Goal: Task Accomplishment & Management: Use online tool/utility

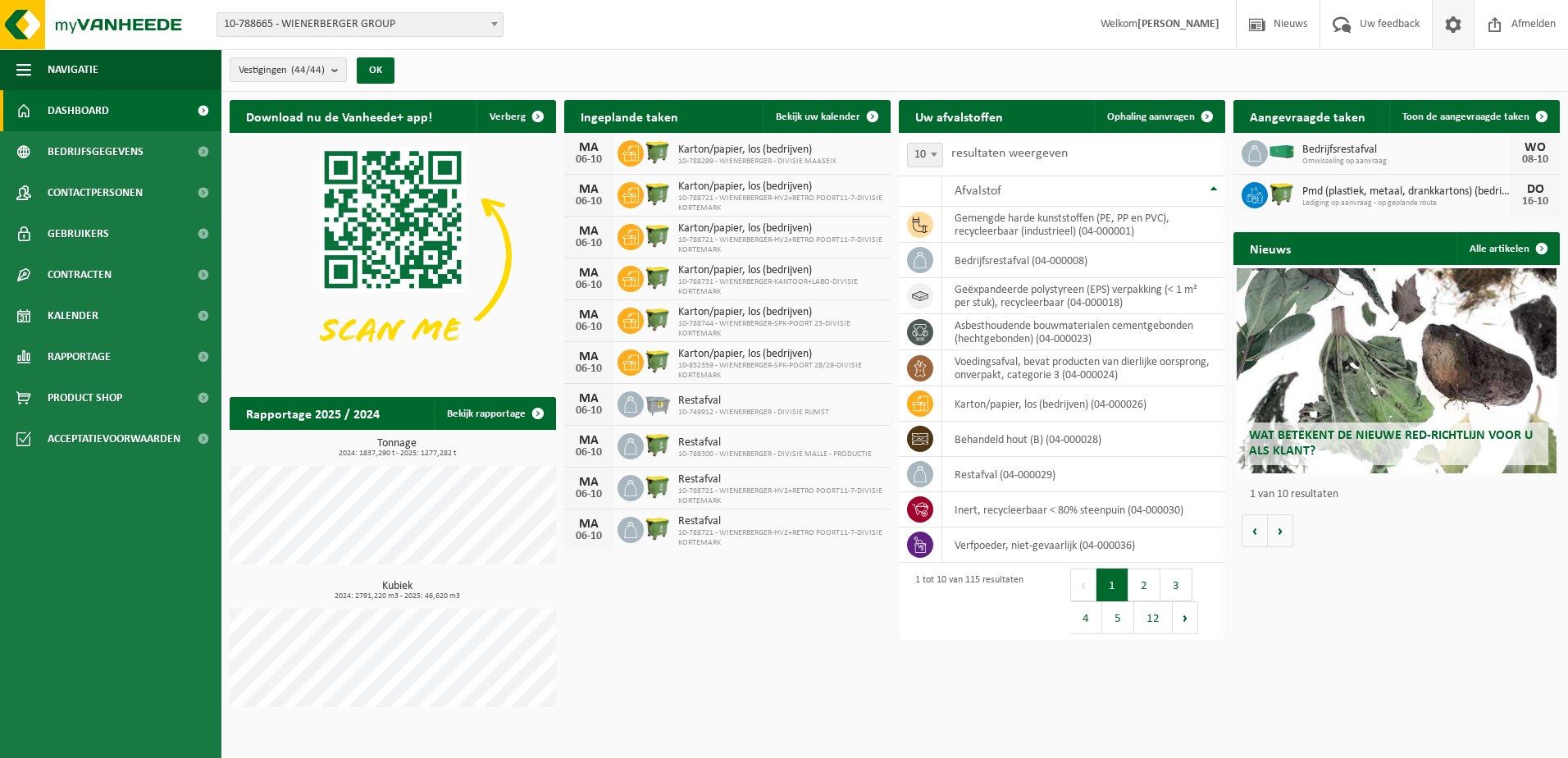
click at [1454, 24] on span at bounding box center [1453, 24] width 25 height 48
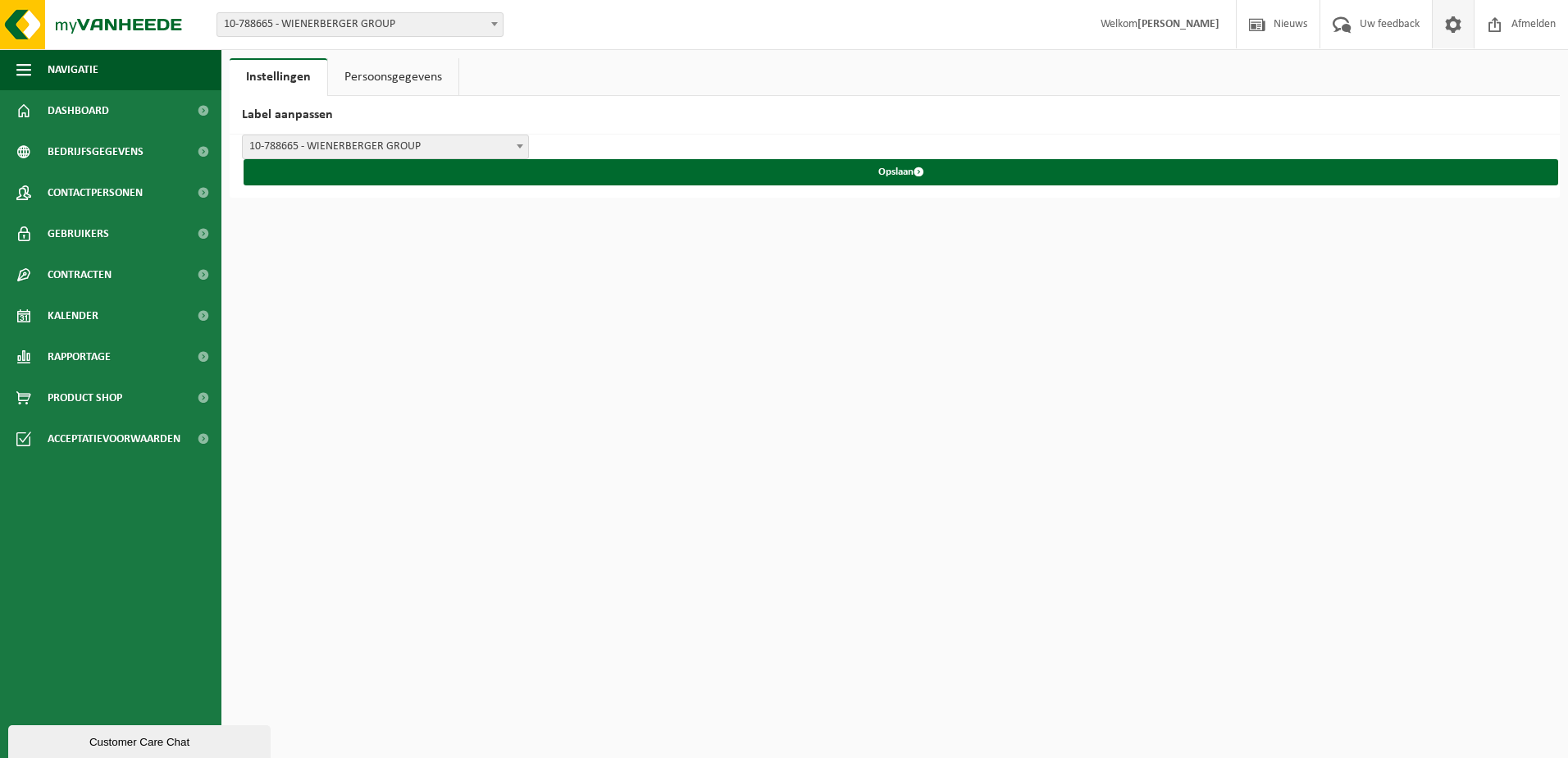
click at [332, 148] on span "10-788665 - WIENERBERGER GROUP" at bounding box center [385, 147] width 285 height 23
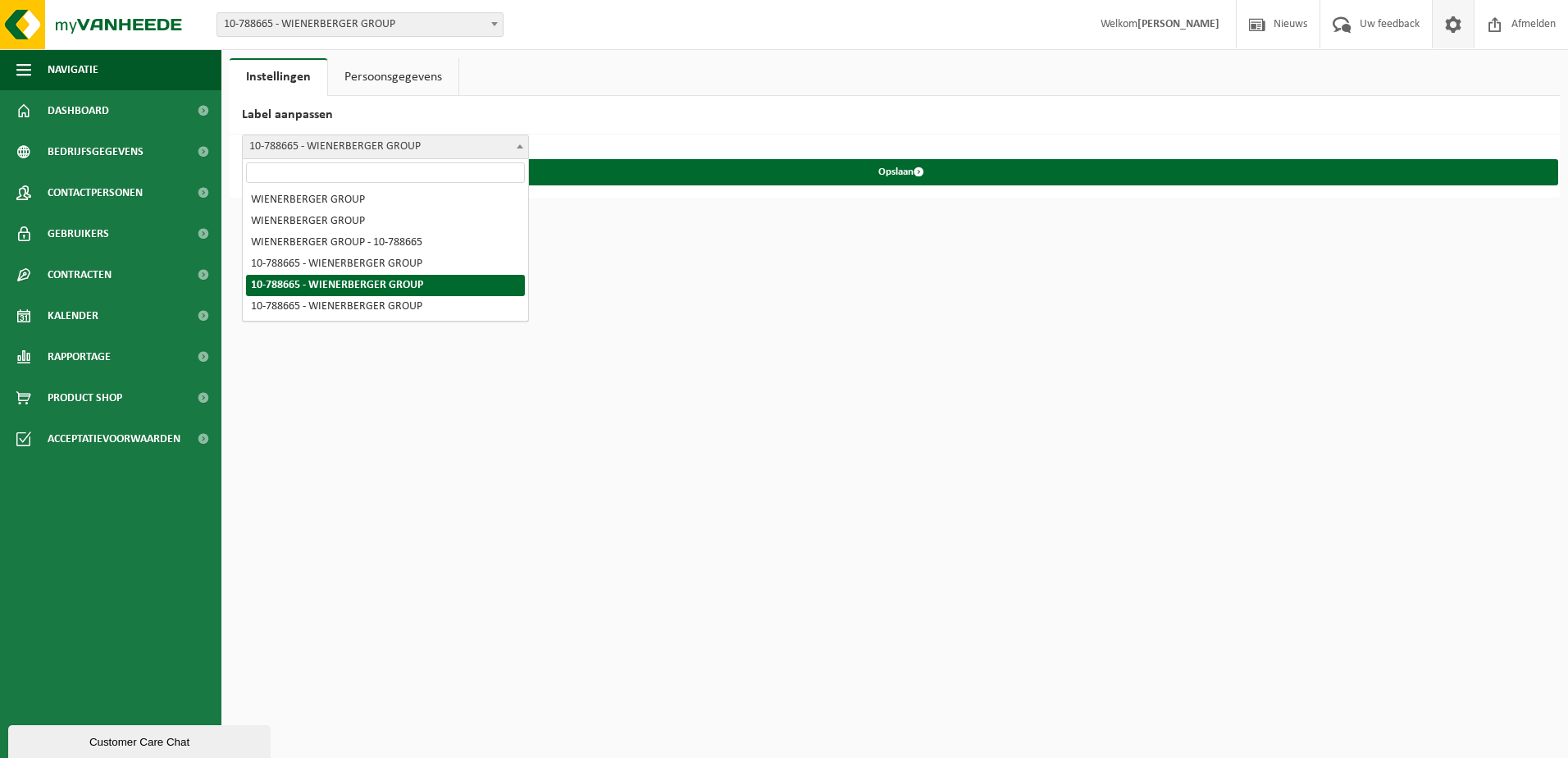
click at [332, 148] on span "10-788665 - WIENERBERGER GROUP" at bounding box center [385, 147] width 285 height 23
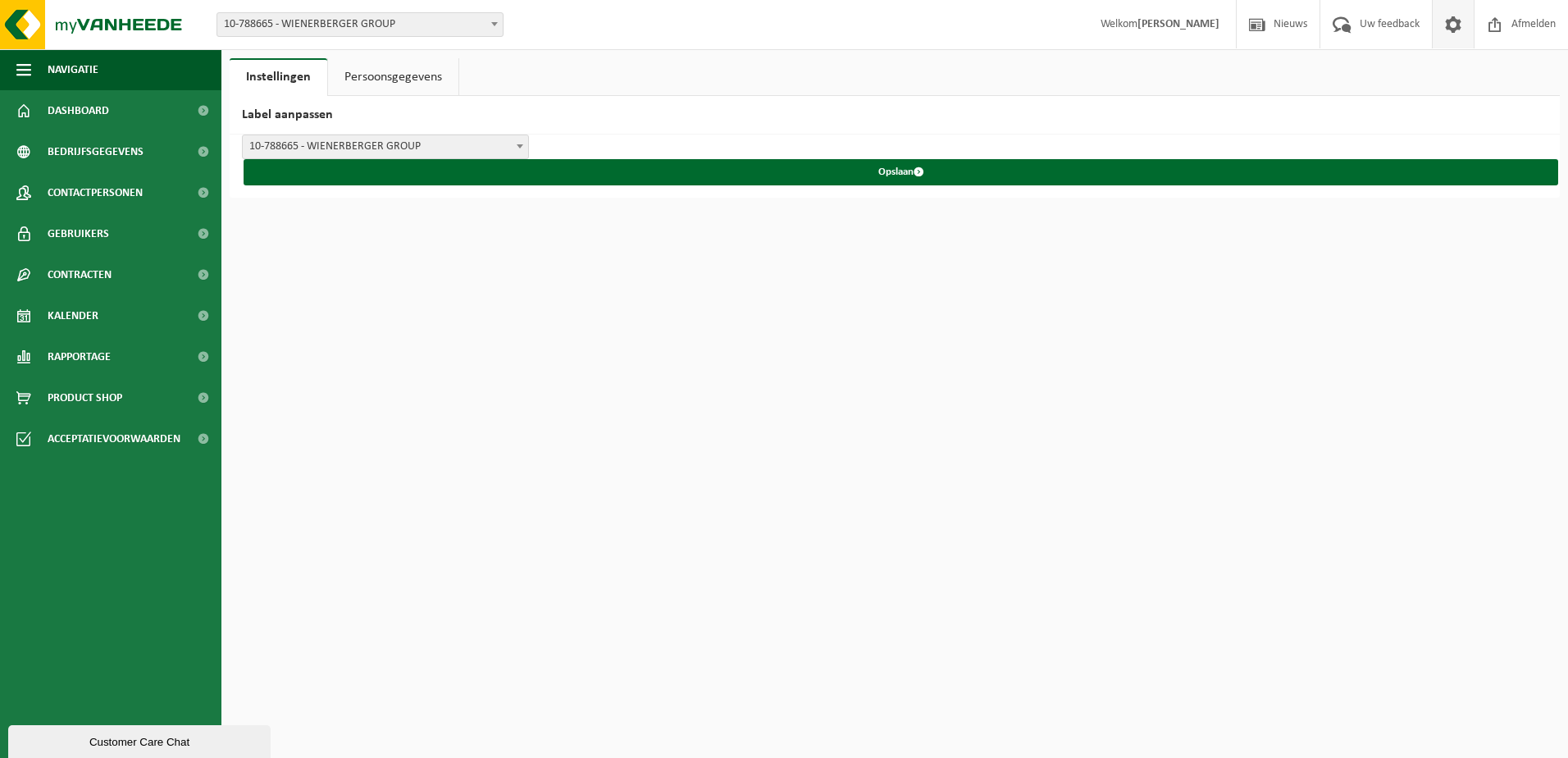
click at [448, 145] on span "10-788665 - WIENERBERGER GROUP" at bounding box center [385, 147] width 285 height 23
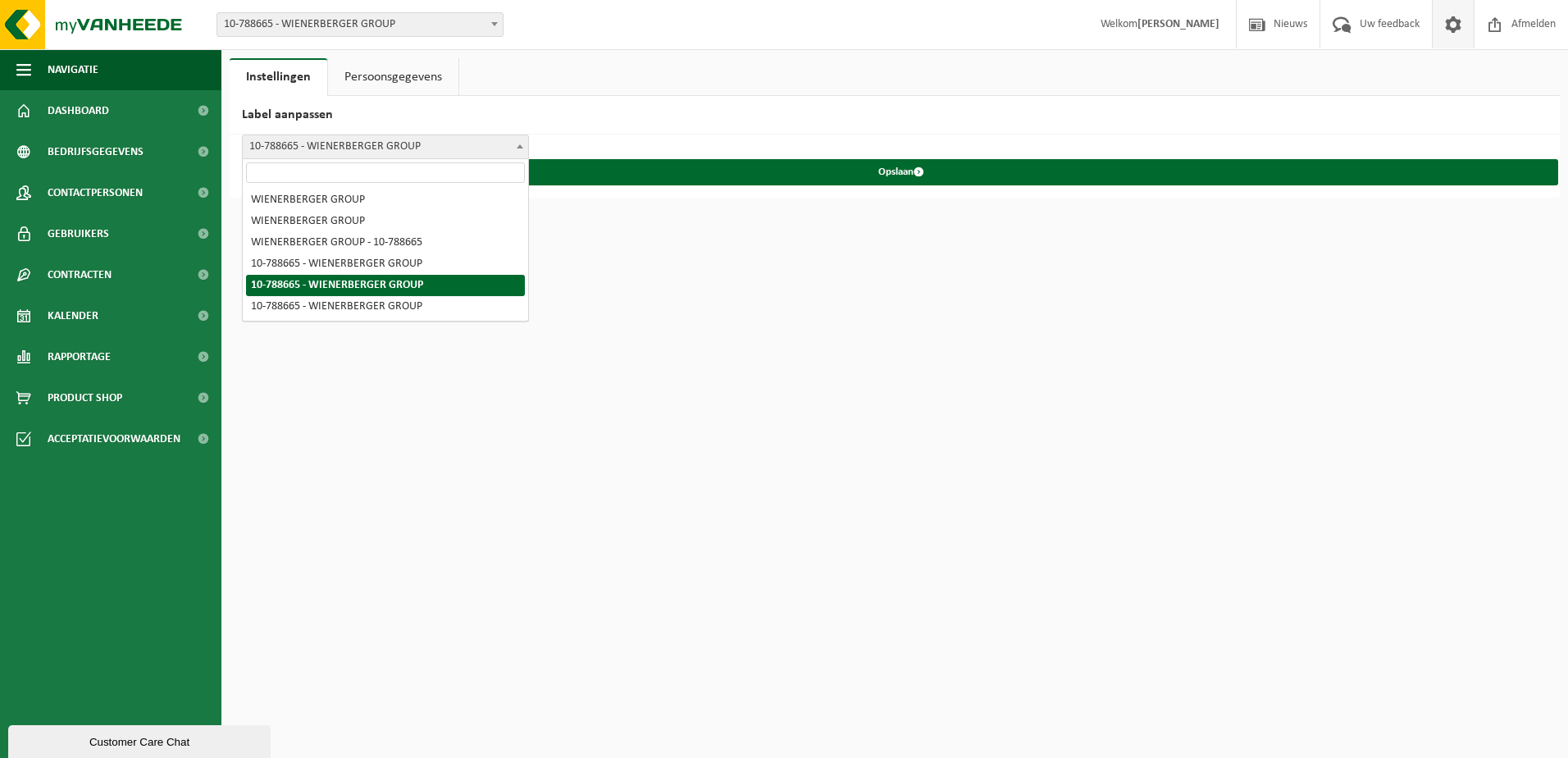
click at [448, 145] on span "10-788665 - WIENERBERGER GROUP" at bounding box center [385, 147] width 285 height 23
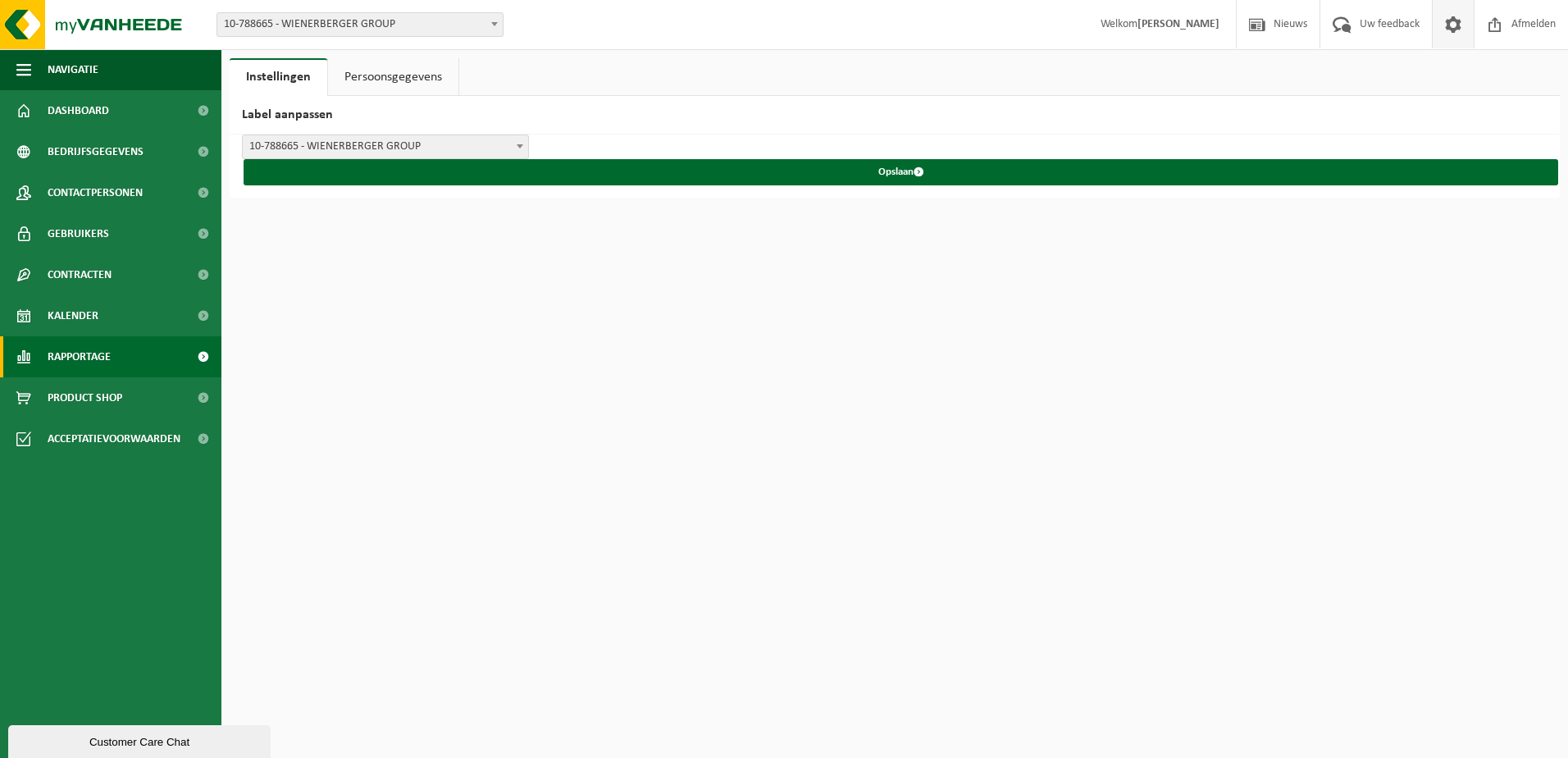
click at [141, 356] on link "Rapportage" at bounding box center [111, 357] width 221 height 41
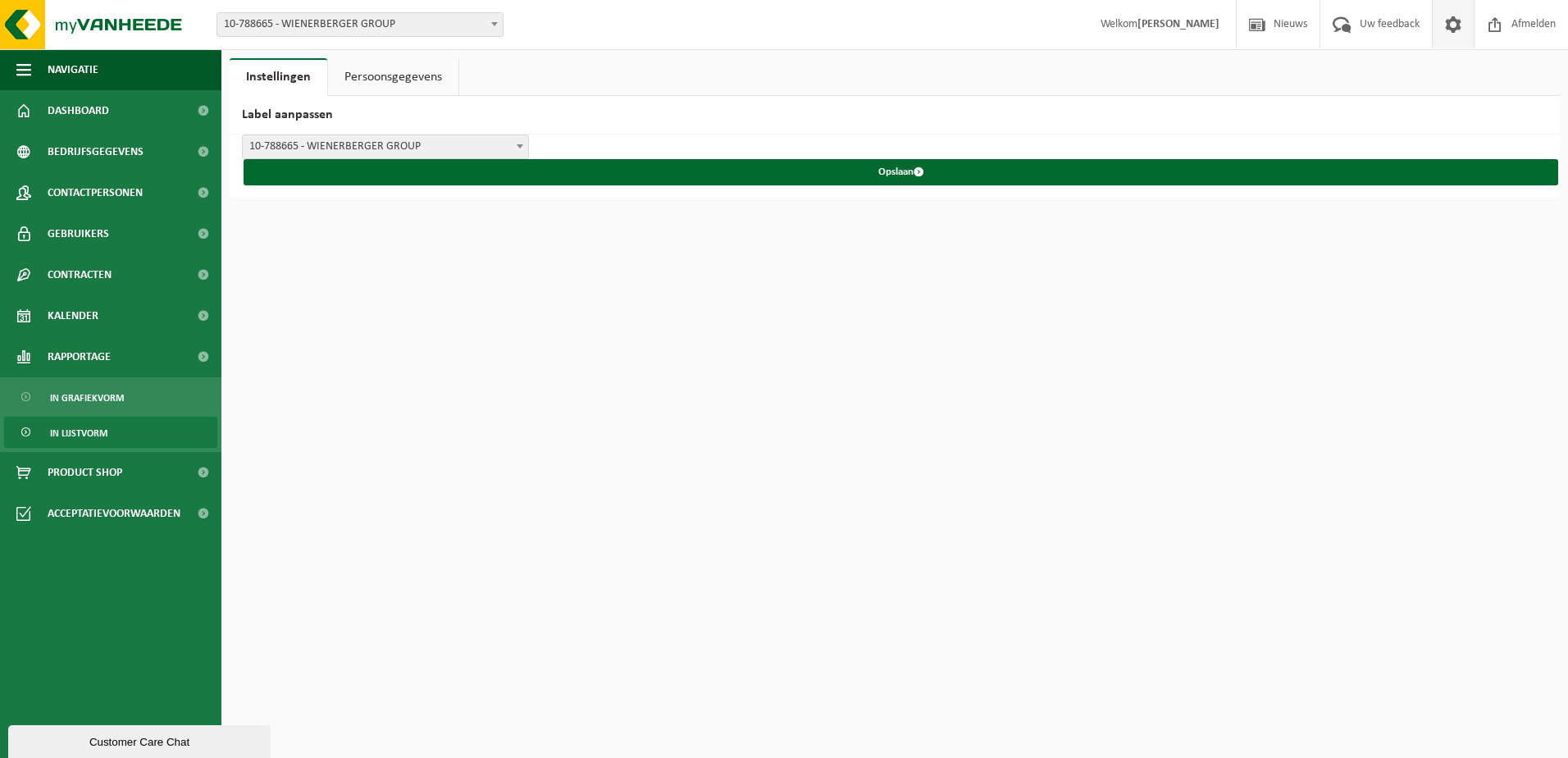
click at [133, 430] on link "In lijstvorm" at bounding box center [111, 431] width 213 height 31
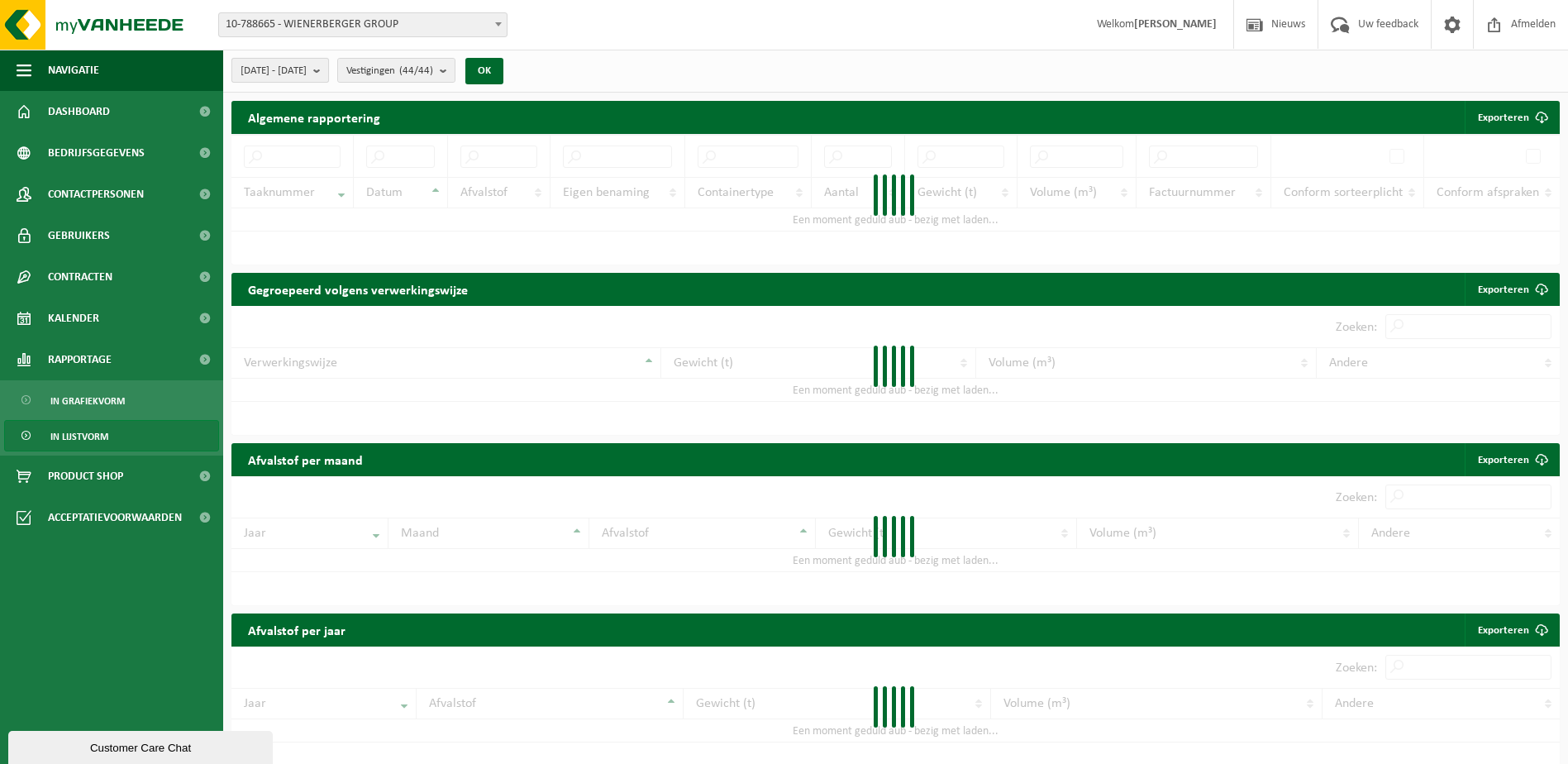
click at [306, 70] on span "[DATE] - [DATE]" at bounding box center [274, 71] width 66 height 25
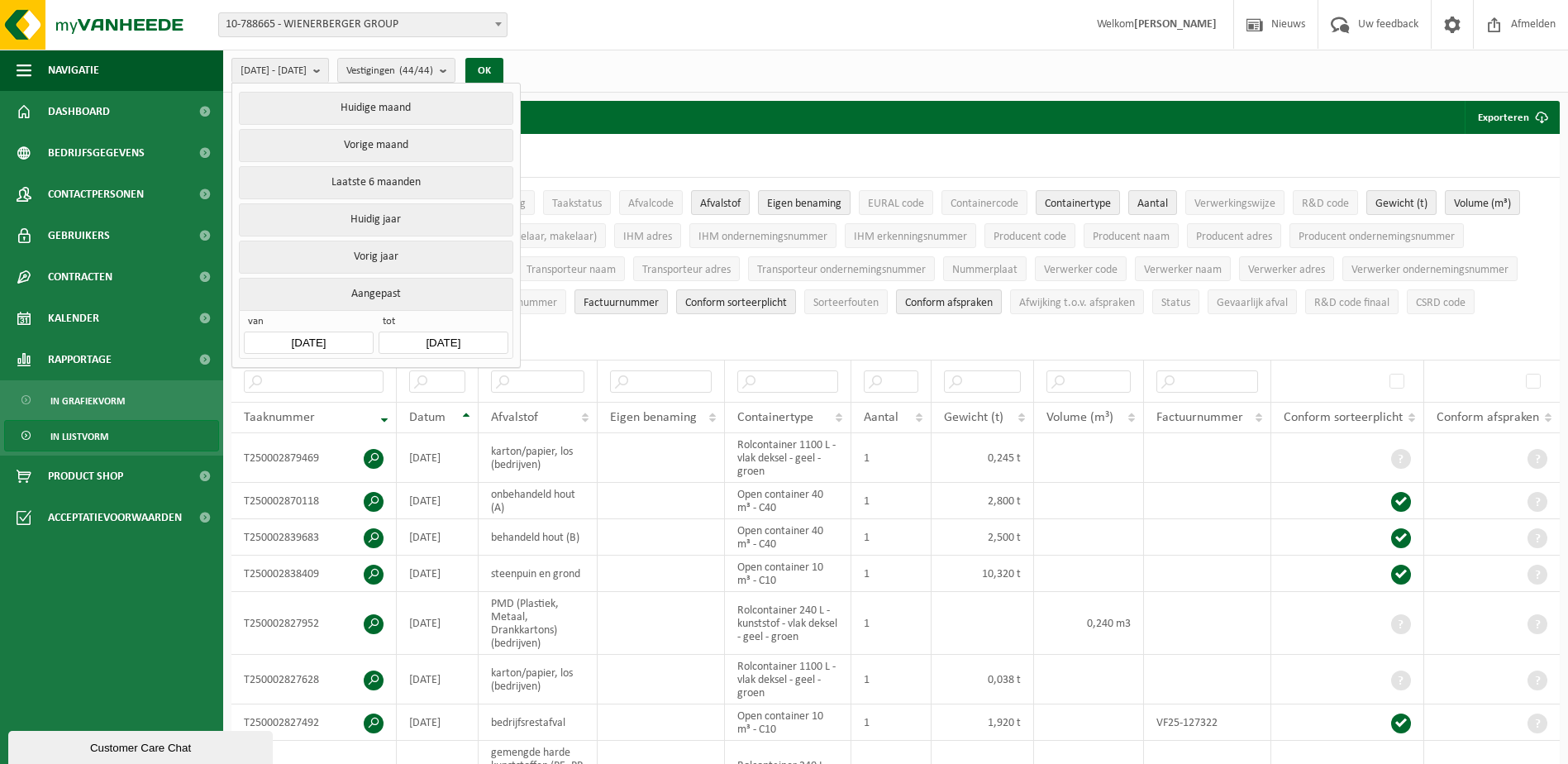
click at [336, 335] on input "[DATE]" at bounding box center [308, 342] width 129 height 22
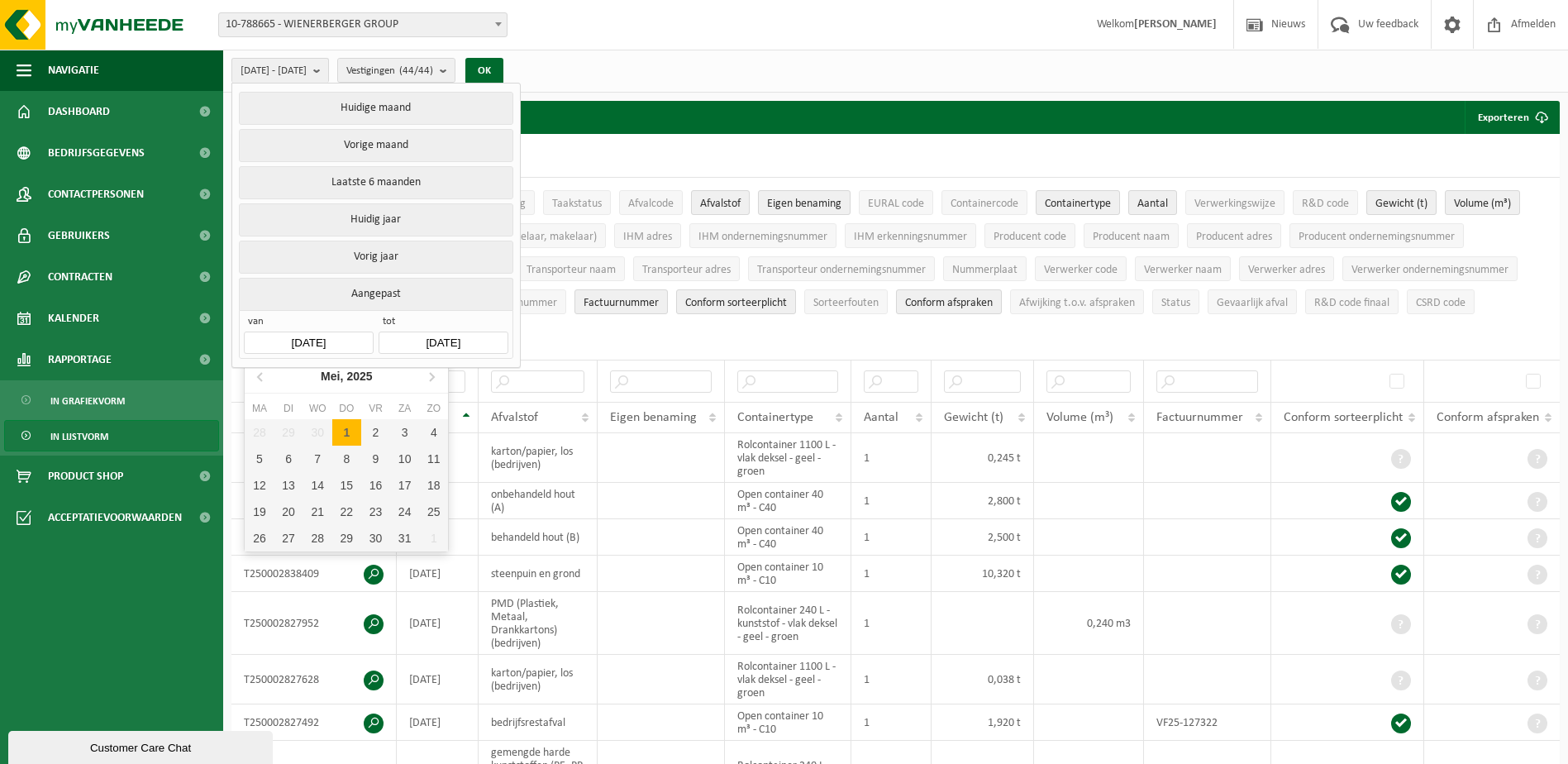
click at [336, 335] on input "[DATE]" at bounding box center [308, 342] width 129 height 22
drag, startPoint x: 336, startPoint y: 335, endPoint x: 266, endPoint y: 379, distance: 82.7
click at [266, 379] on icon at bounding box center [261, 376] width 27 height 27
click at [262, 378] on icon at bounding box center [261, 376] width 27 height 27
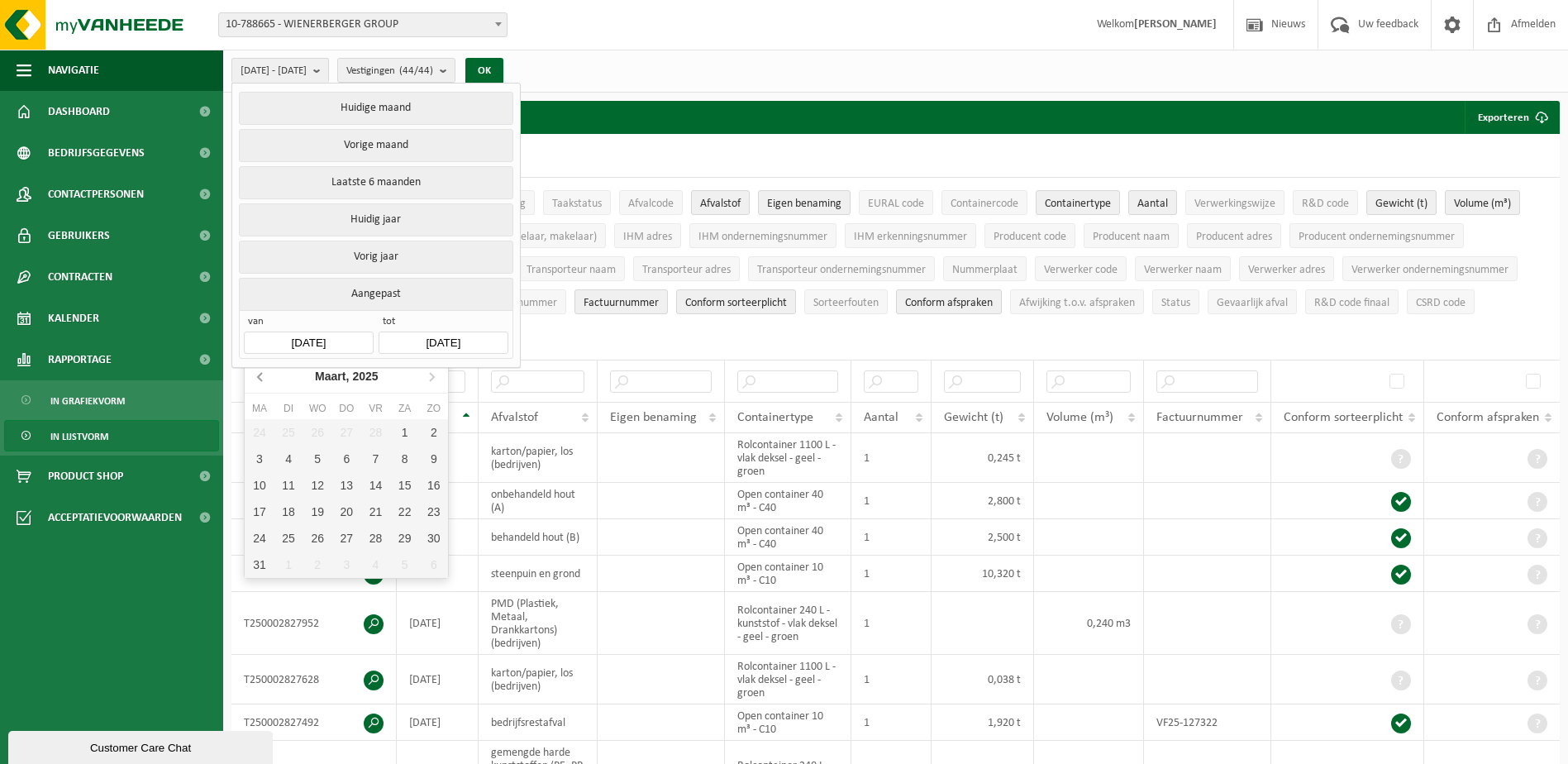
click at [262, 378] on icon at bounding box center [261, 376] width 27 height 27
click at [431, 375] on icon at bounding box center [431, 376] width 4 height 8
click at [317, 426] on div "1" at bounding box center [318, 432] width 29 height 27
type input "[DATE]"
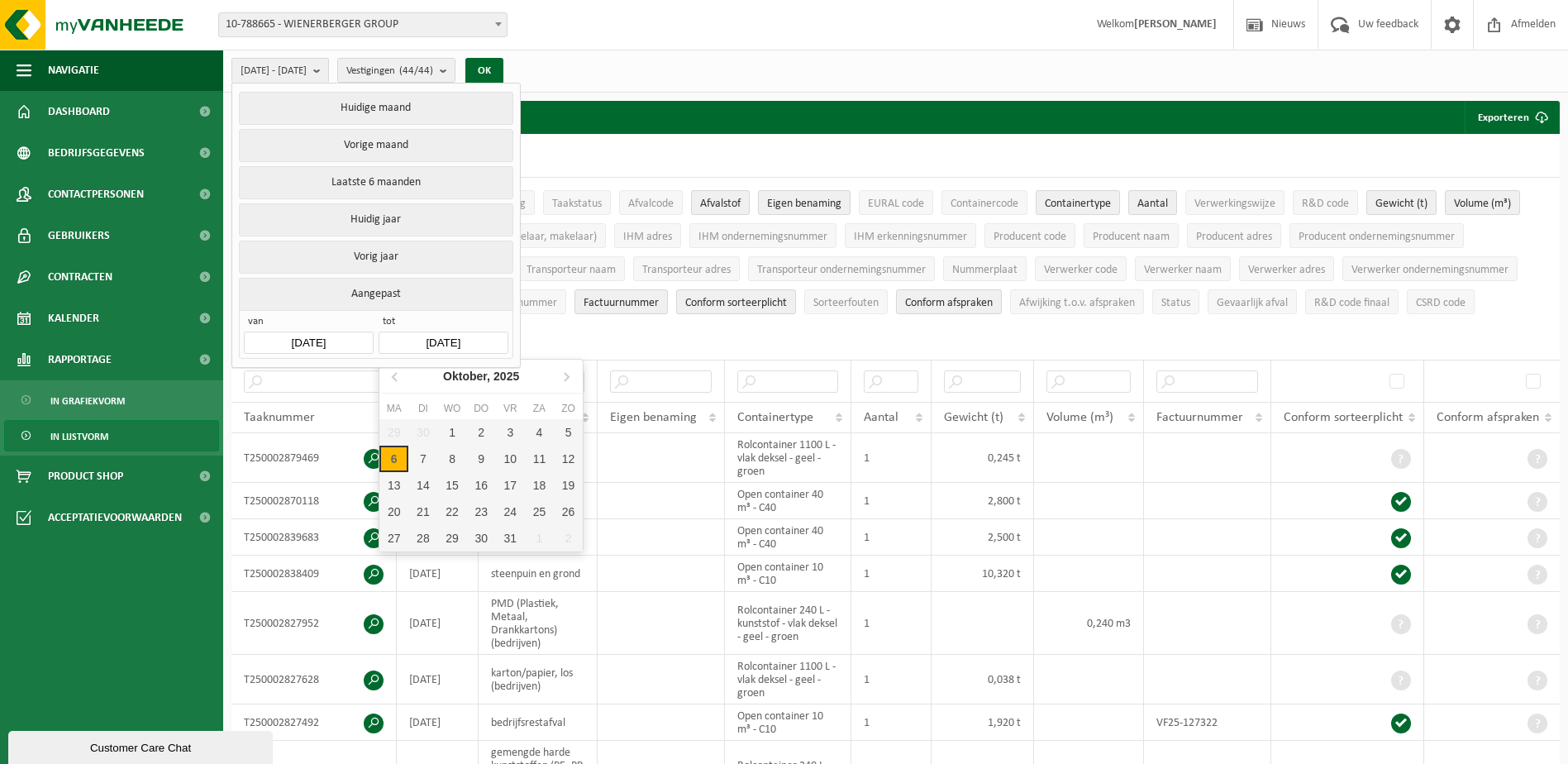
drag, startPoint x: 317, startPoint y: 426, endPoint x: 493, endPoint y: 328, distance: 201.4
click at [493, 331] on input "[DATE]" at bounding box center [444, 342] width 129 height 22
click at [396, 380] on icon at bounding box center [394, 376] width 4 height 8
click at [421, 536] on div "30" at bounding box center [422, 538] width 29 height 27
type input "[DATE]"
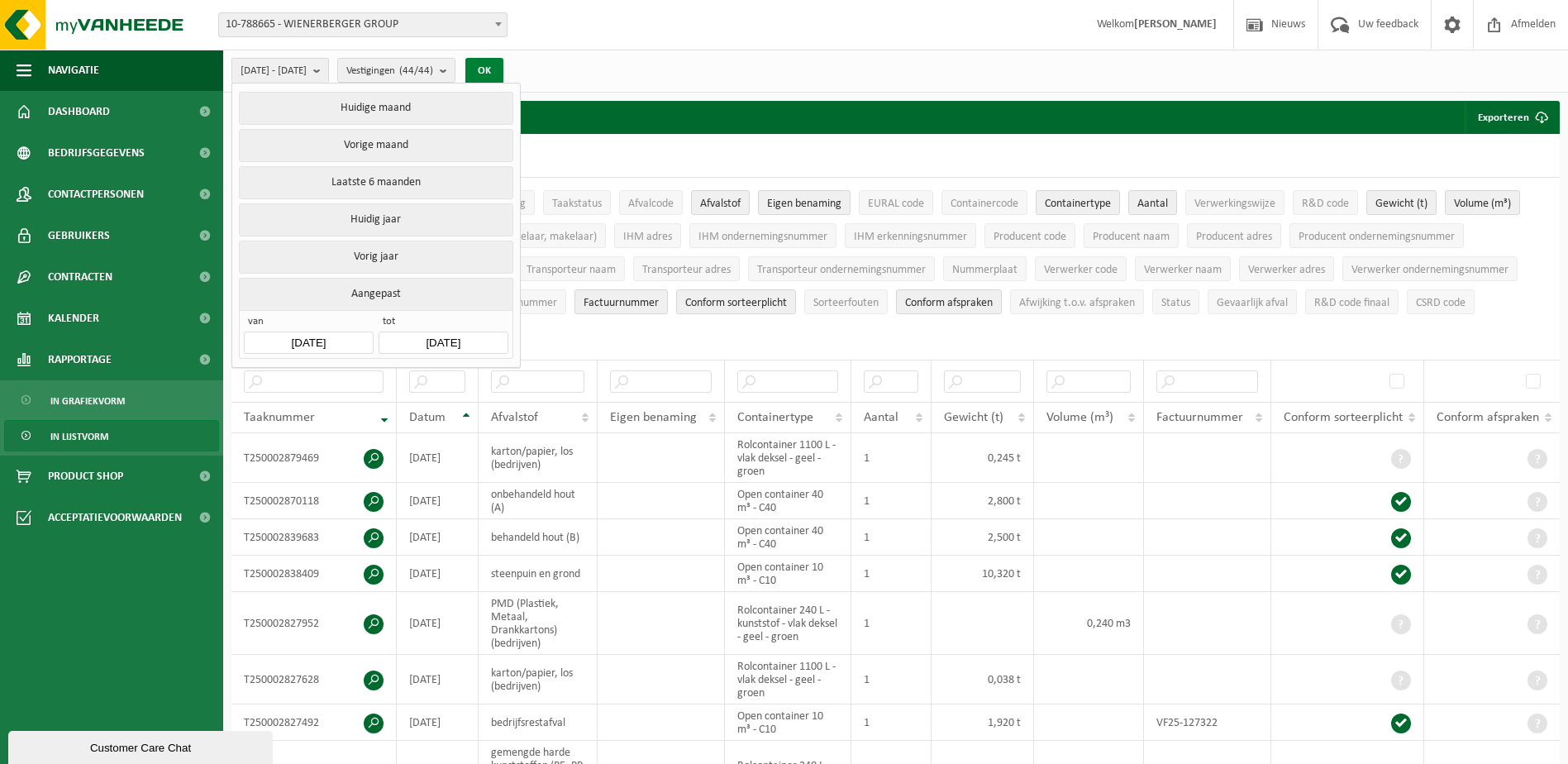
click at [504, 66] on button "OK" at bounding box center [484, 71] width 38 height 27
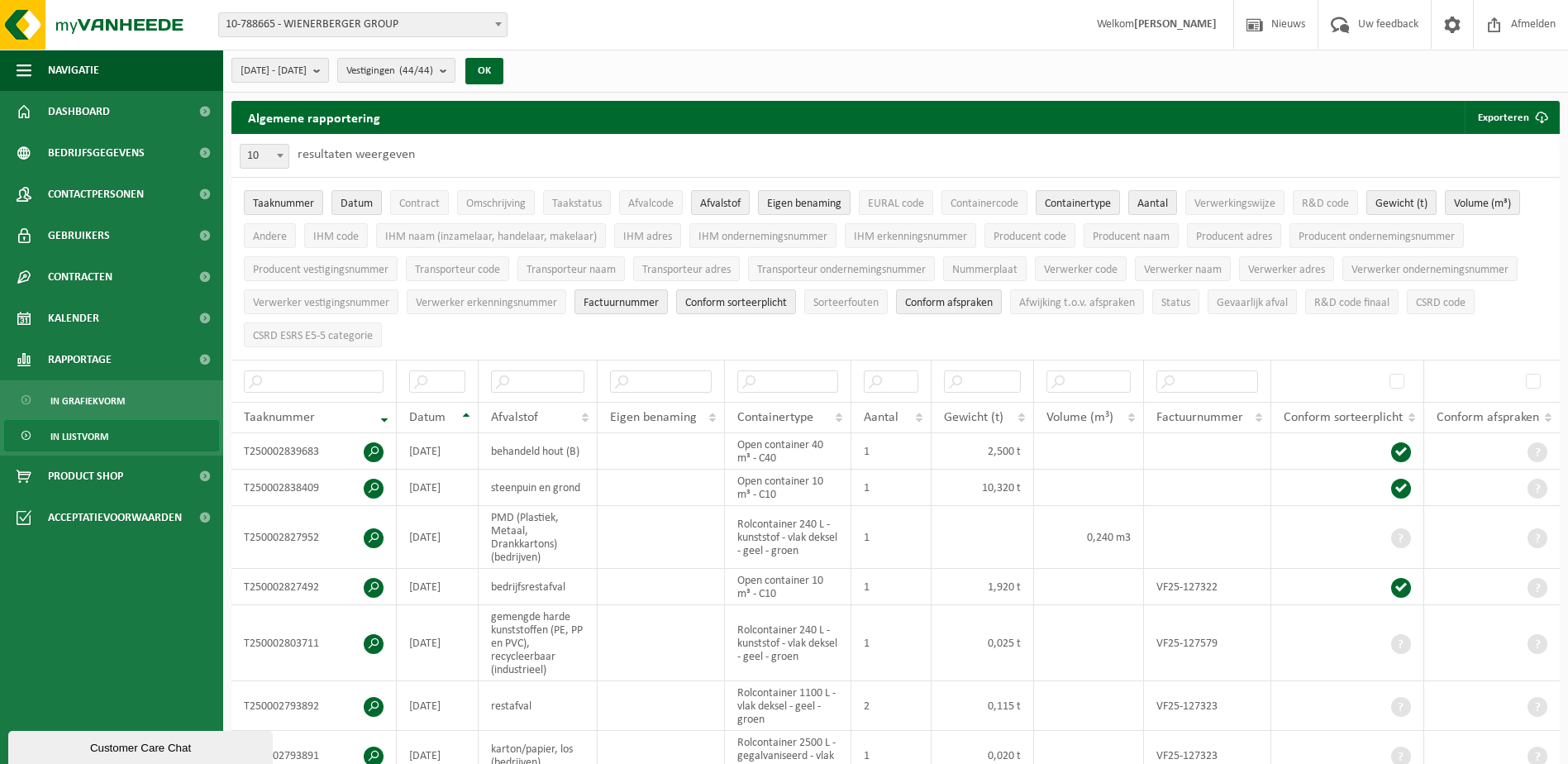
click at [306, 68] on span "[DATE] - [DATE]" at bounding box center [274, 71] width 66 height 25
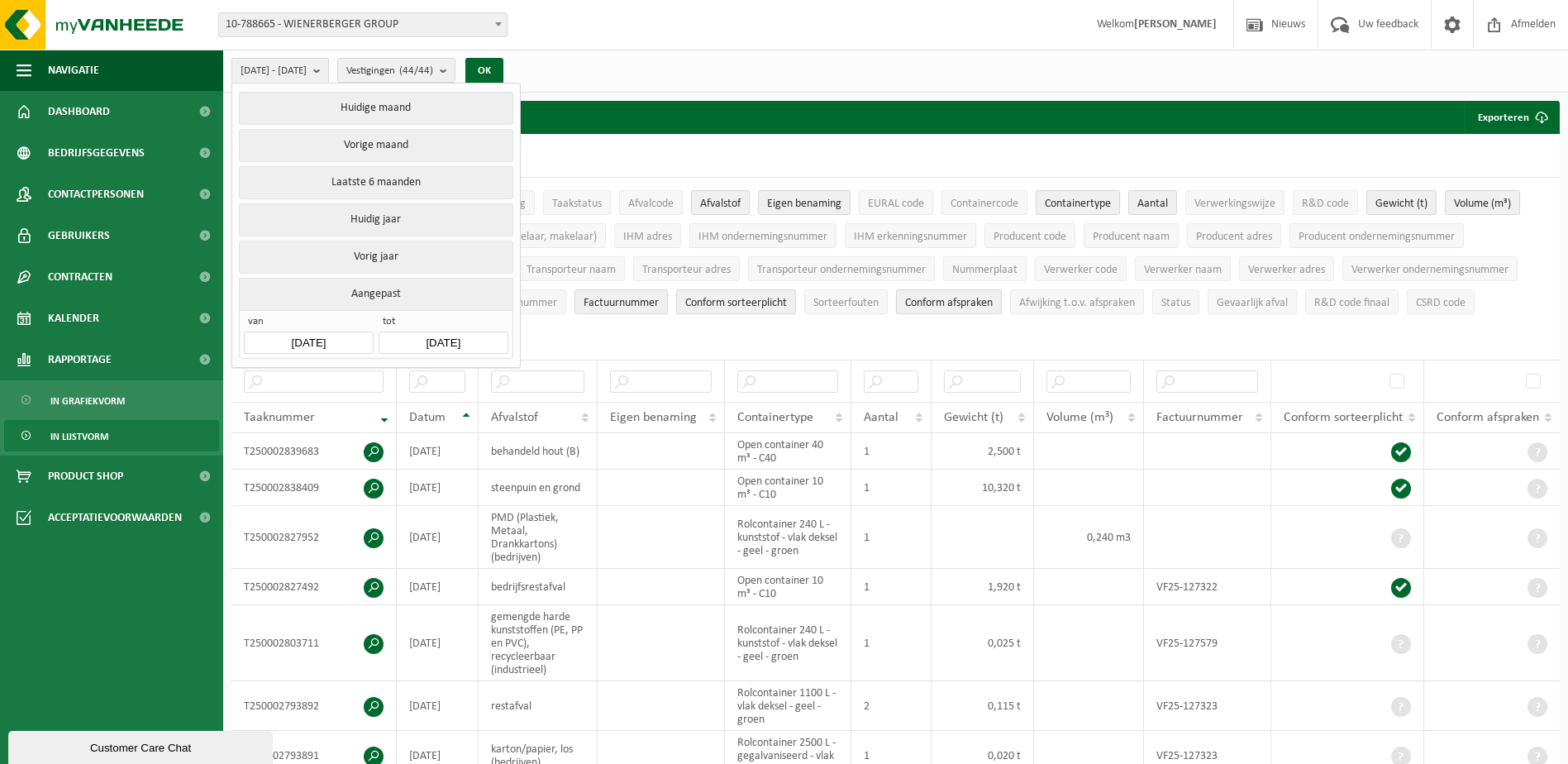
click at [313, 334] on input "[DATE]" at bounding box center [308, 342] width 129 height 22
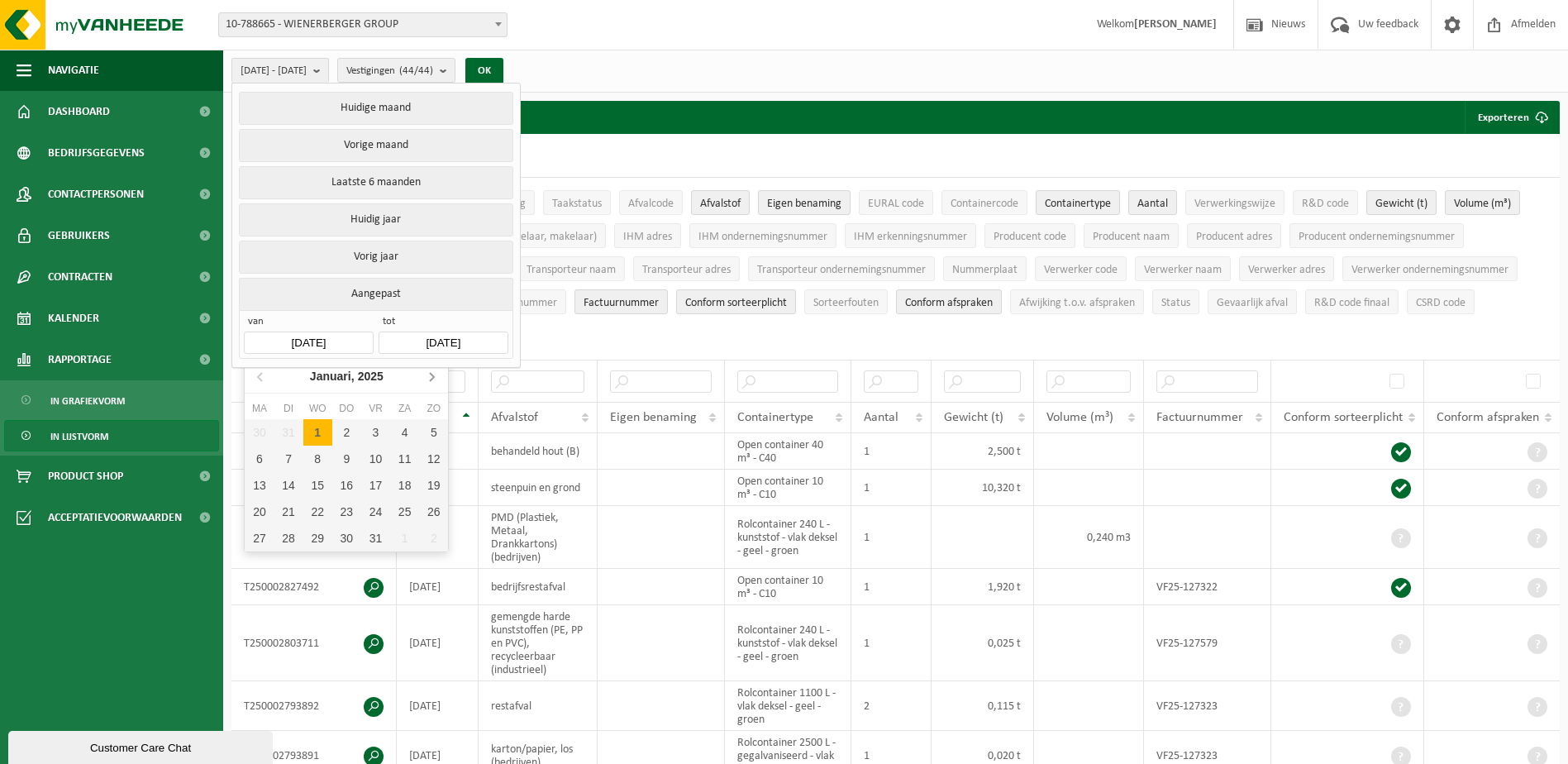
click at [435, 382] on icon at bounding box center [431, 376] width 27 height 27
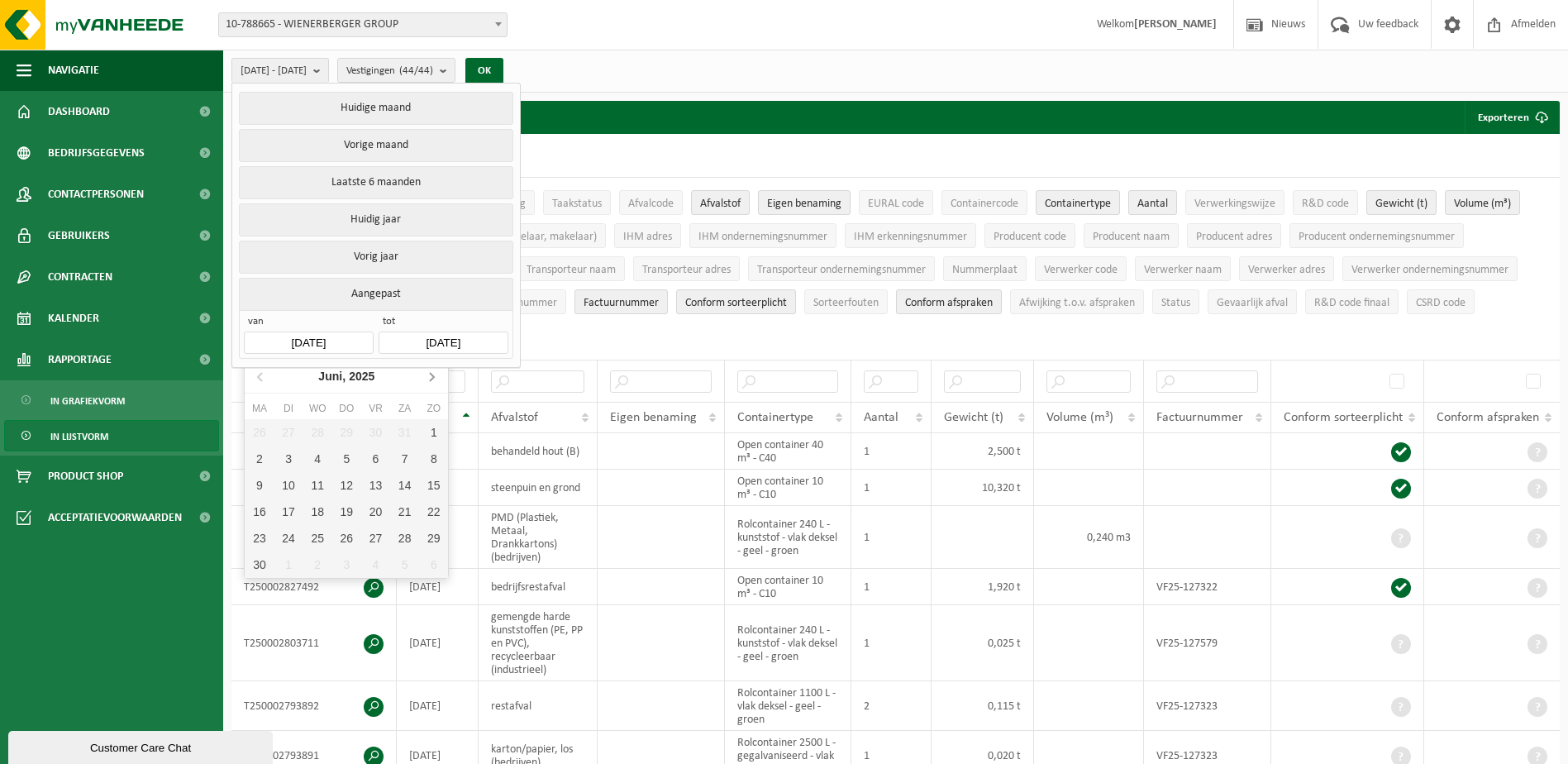
click at [435, 382] on icon at bounding box center [431, 376] width 27 height 27
click at [291, 427] on div "1" at bounding box center [289, 432] width 29 height 27
type input "[DATE]"
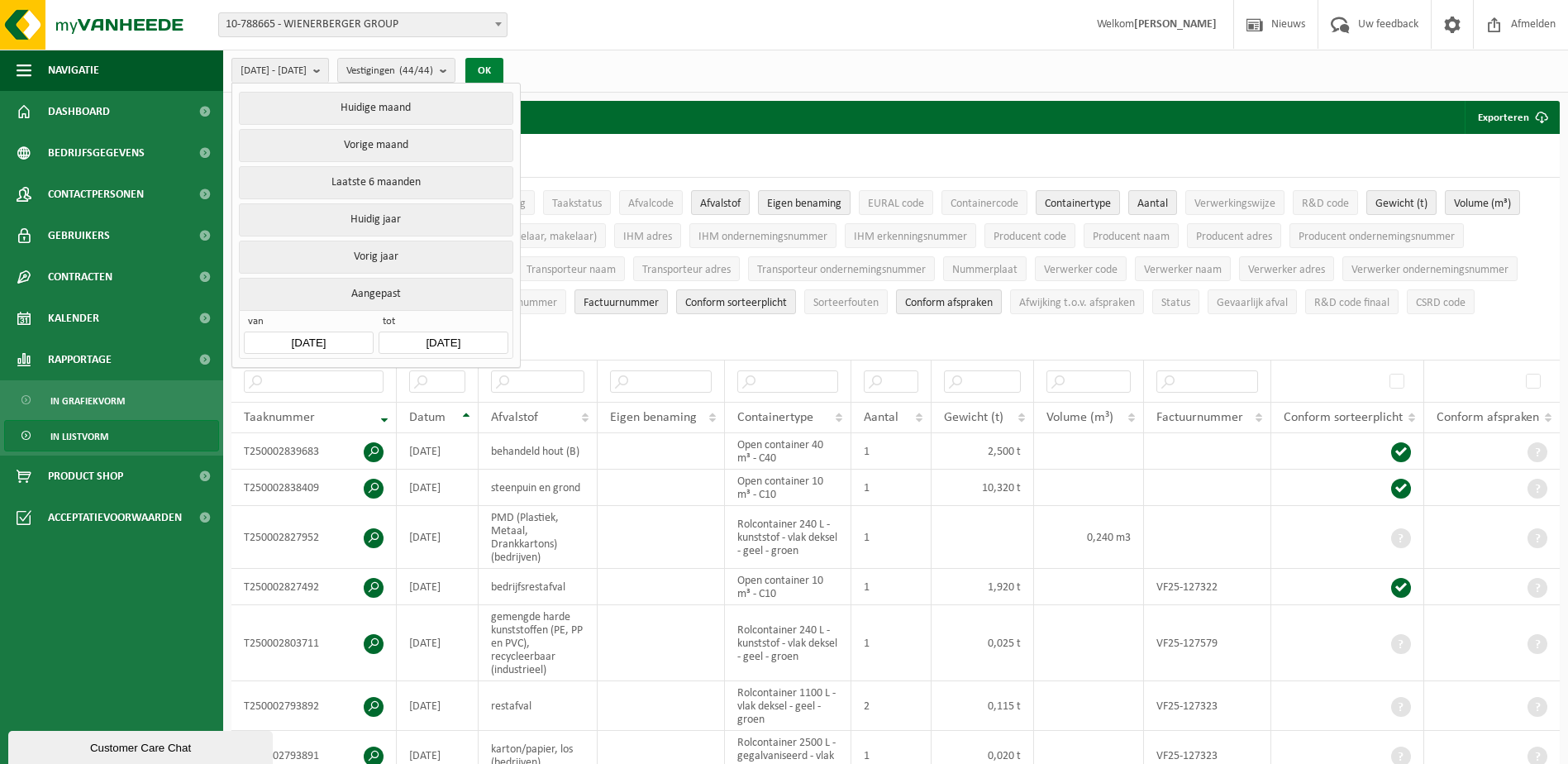
click at [504, 66] on button "OK" at bounding box center [484, 71] width 38 height 27
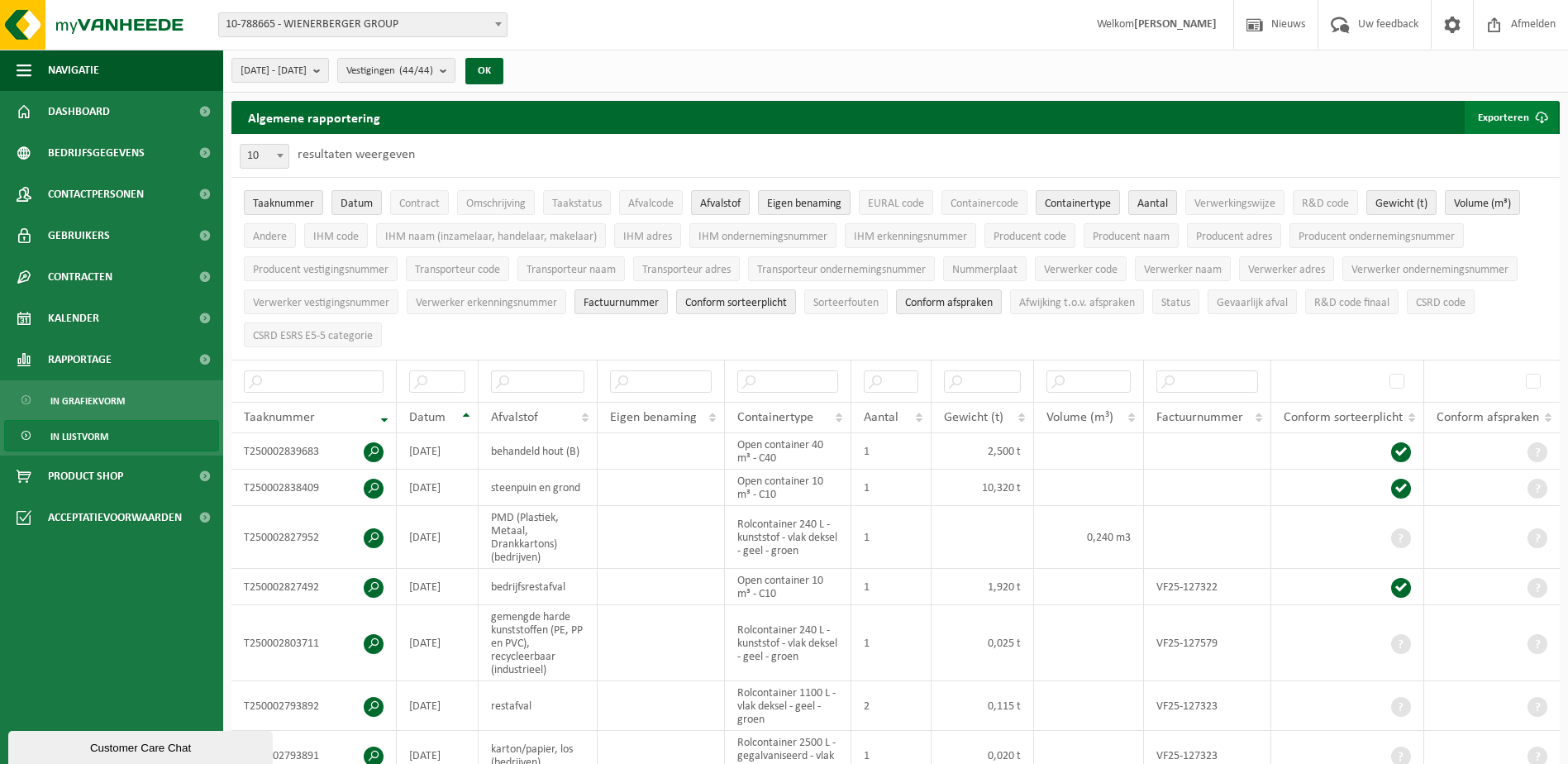
click at [1535, 126] on span "submit" at bounding box center [1541, 117] width 33 height 33
click at [1471, 181] on link "Alle beschikbare kolommen" at bounding box center [1482, 183] width 150 height 33
